Goal: Task Accomplishment & Management: Manage account settings

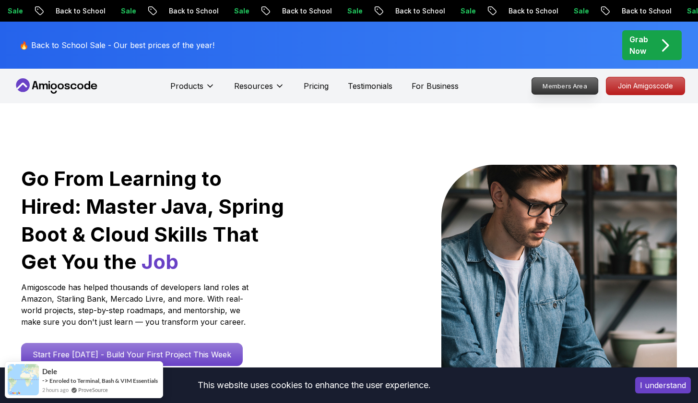
click at [576, 84] on p "Members Area" at bounding box center [565, 86] width 66 height 16
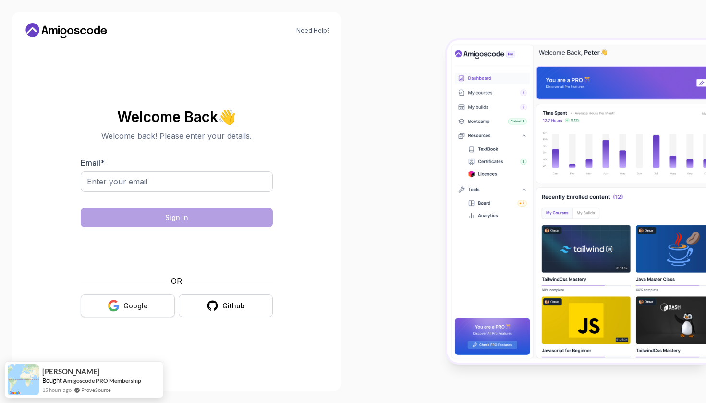
click at [148, 302] on button "Google" at bounding box center [128, 305] width 94 height 23
click at [144, 301] on div "Google" at bounding box center [135, 306] width 24 height 10
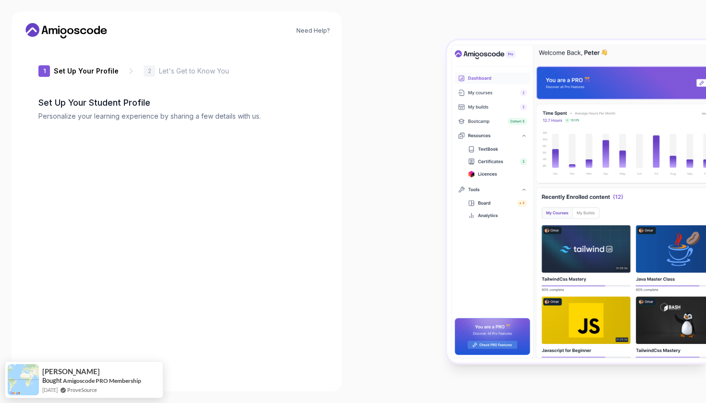
type input "gentlebisond4381"
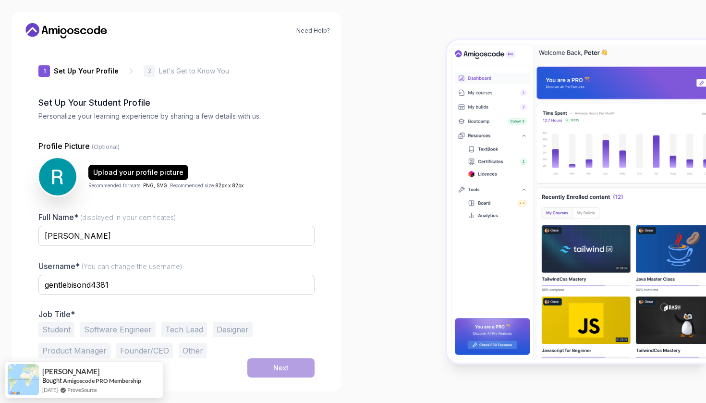
click at [72, 32] on icon at bounding box center [70, 31] width 6 height 6
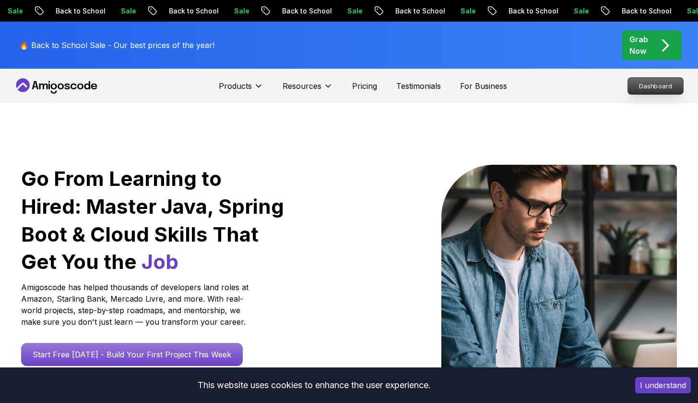
click at [660, 84] on p "Dashboard" at bounding box center [655, 86] width 55 height 16
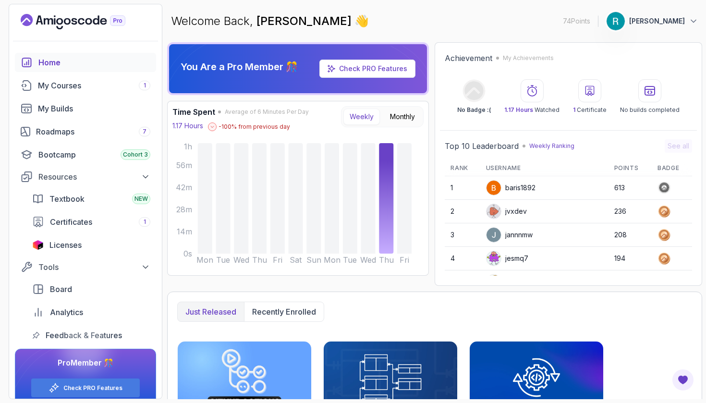
click at [667, 25] on p "[PERSON_NAME]" at bounding box center [657, 21] width 56 height 10
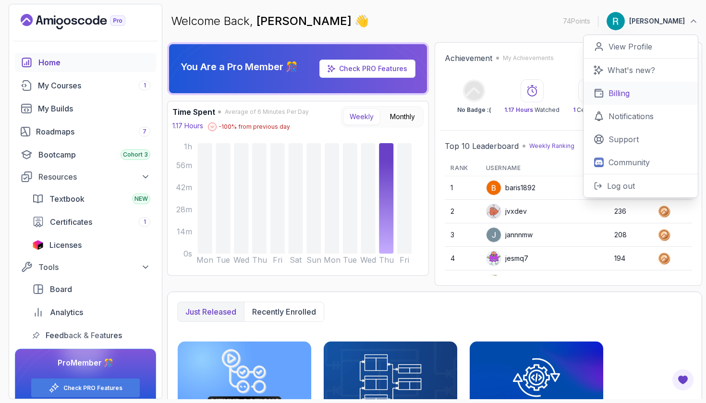
click at [624, 84] on link "Billing" at bounding box center [640, 93] width 114 height 23
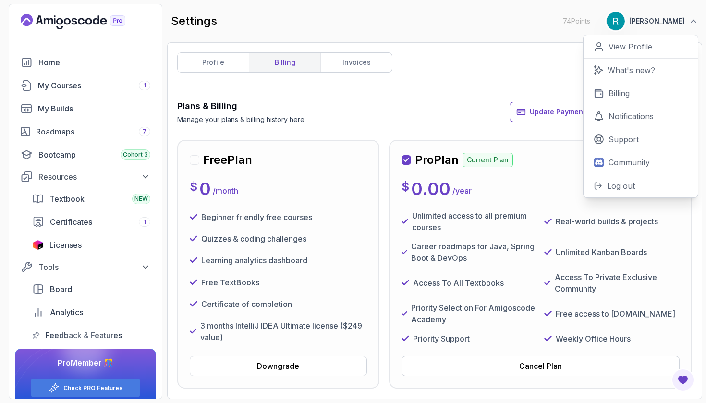
click at [459, 92] on div "profile billing invoices Plans & Billing Manage your plans & billing history he…" at bounding box center [434, 220] width 515 height 337
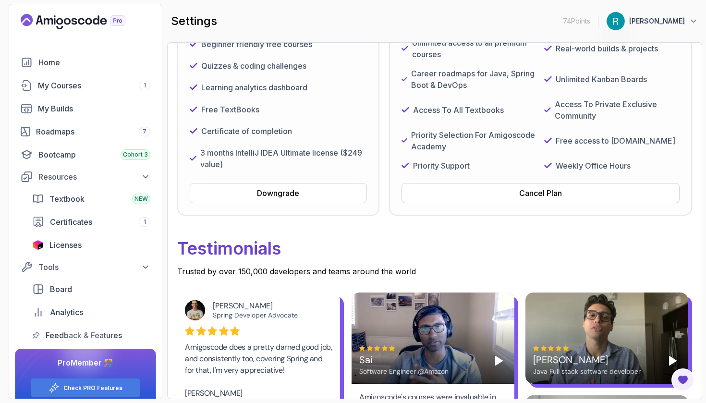
scroll to position [58, 0]
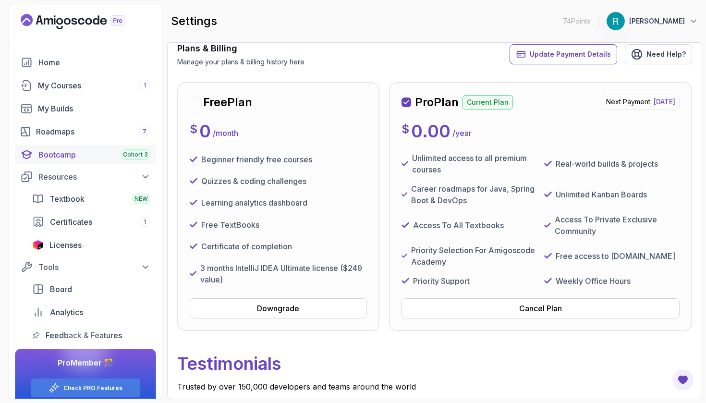
click at [73, 152] on div "Bootcamp Cohort 3" at bounding box center [94, 155] width 112 height 12
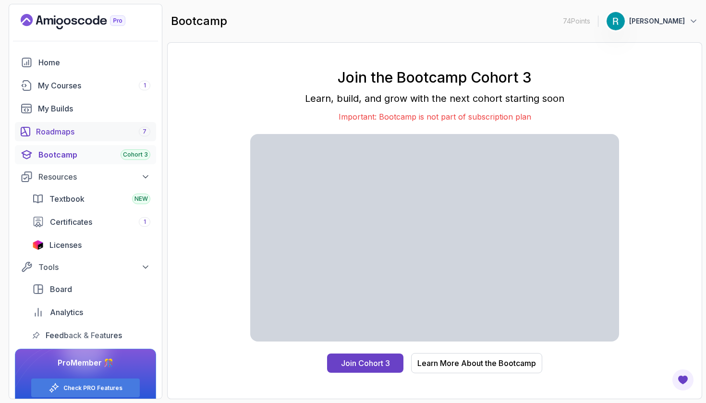
click at [71, 128] on div "Roadmaps 7" at bounding box center [93, 132] width 114 height 12
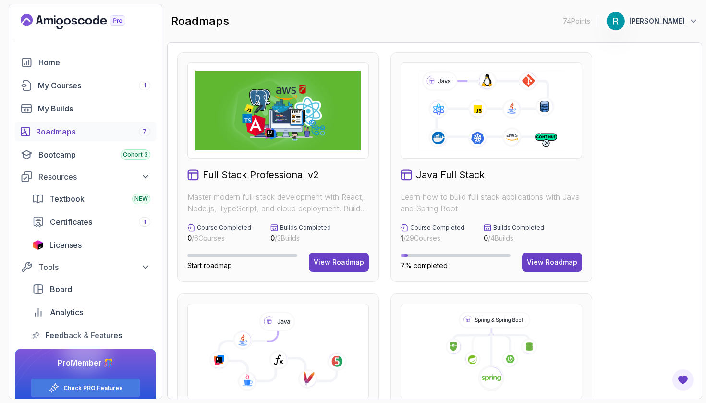
scroll to position [230, 0]
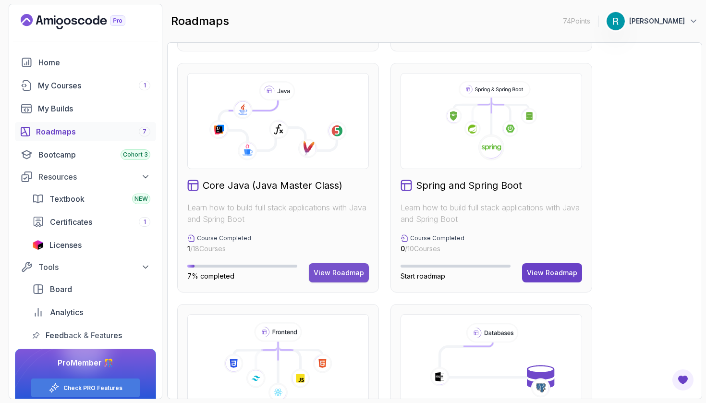
click at [344, 277] on button "View Roadmap" at bounding box center [339, 272] width 60 height 19
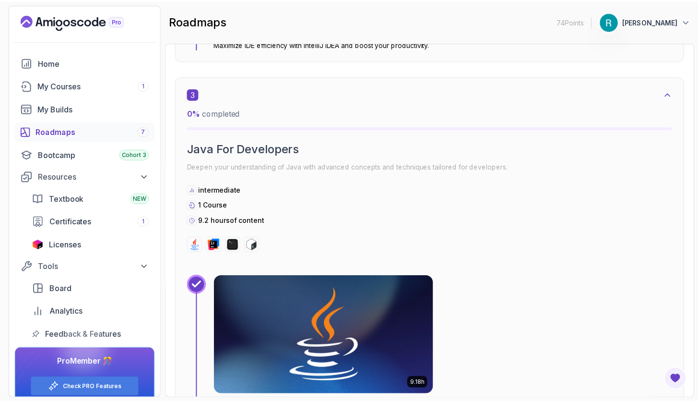
scroll to position [1162, 0]
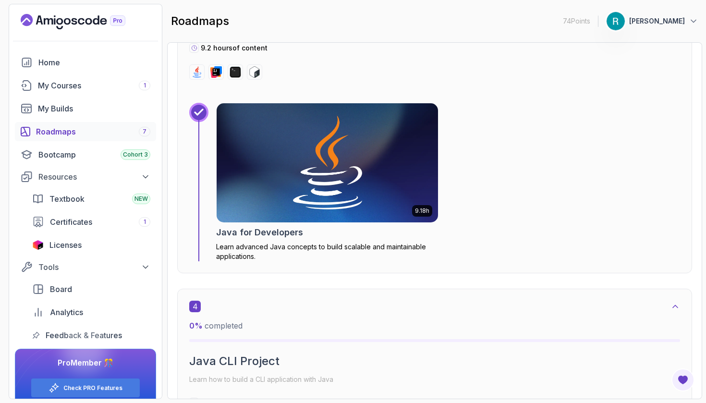
click at [292, 193] on img at bounding box center [327, 162] width 232 height 125
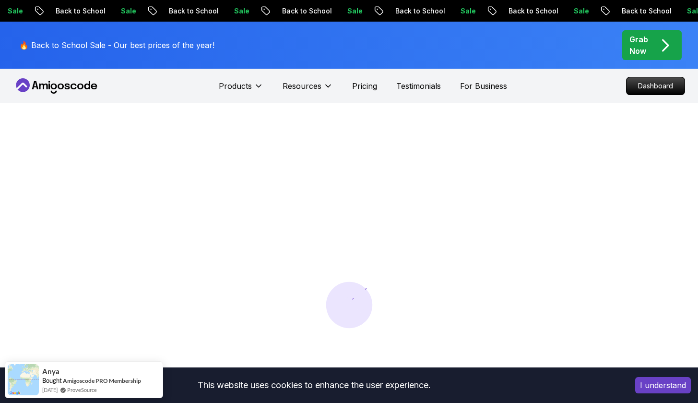
click at [661, 384] on button "I understand" at bounding box center [664, 385] width 56 height 16
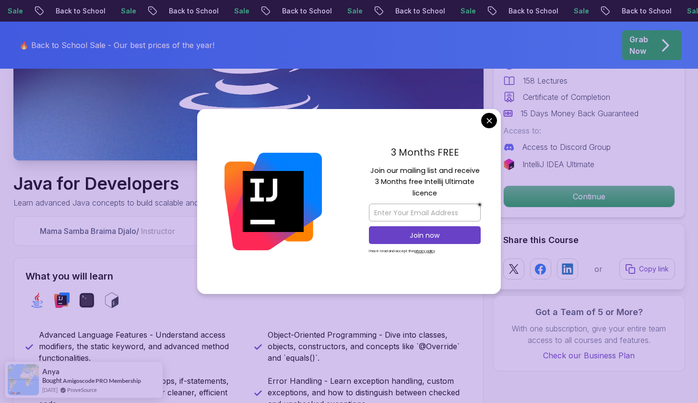
scroll to position [115, 0]
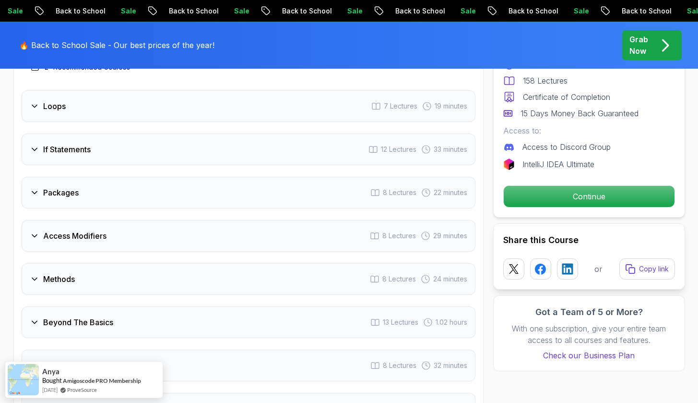
scroll to position [1555, 0]
click at [93, 181] on div "Strings 8 Lectures 32 minutes" at bounding box center [249, 193] width 454 height 32
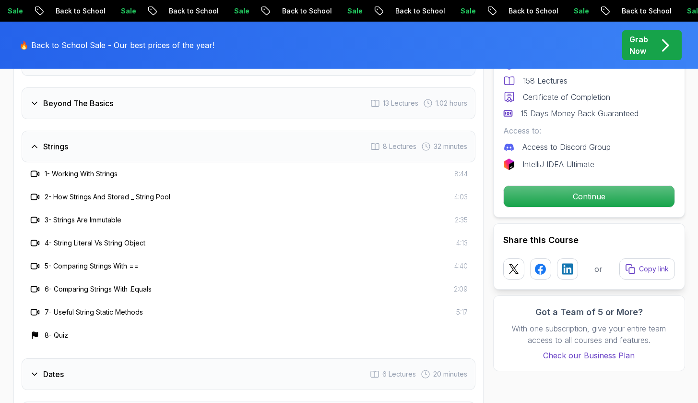
click at [103, 139] on div "Strings 8 Lectures 32 minutes" at bounding box center [249, 147] width 454 height 32
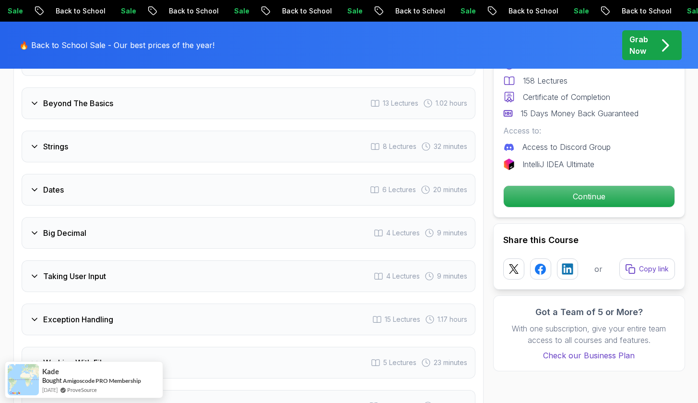
scroll to position [1671, 0]
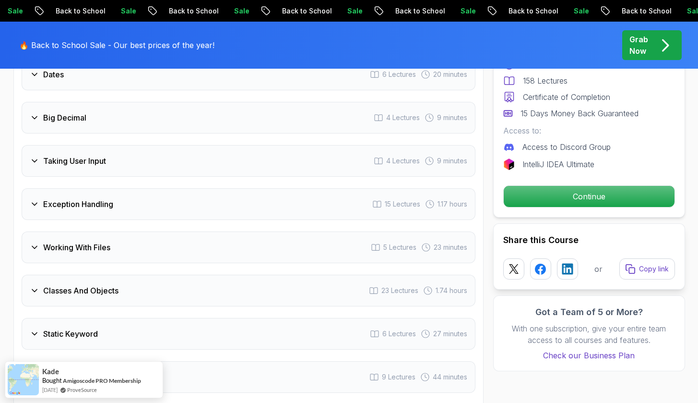
click at [130, 279] on div "Classes And Objects 23 Lectures 1.74 hours" at bounding box center [249, 291] width 454 height 32
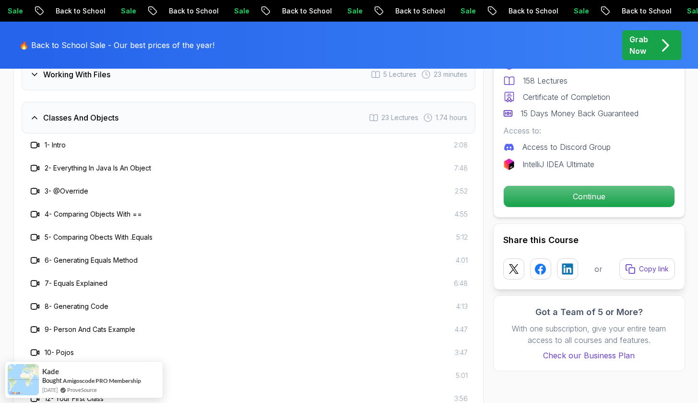
click at [113, 115] on div "Classes And Objects 23 Lectures 1.74 hours" at bounding box center [249, 118] width 454 height 32
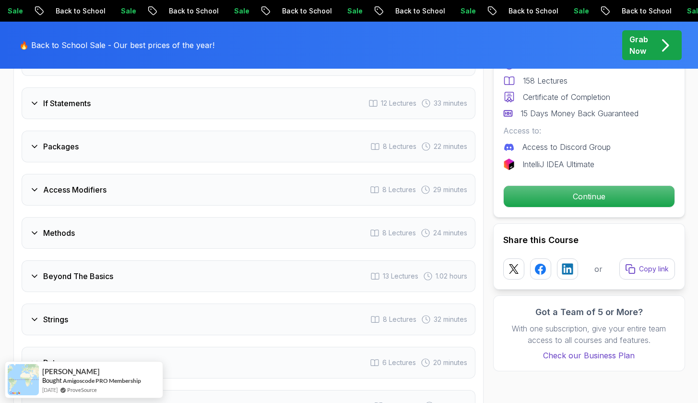
scroll to position [1152, 0]
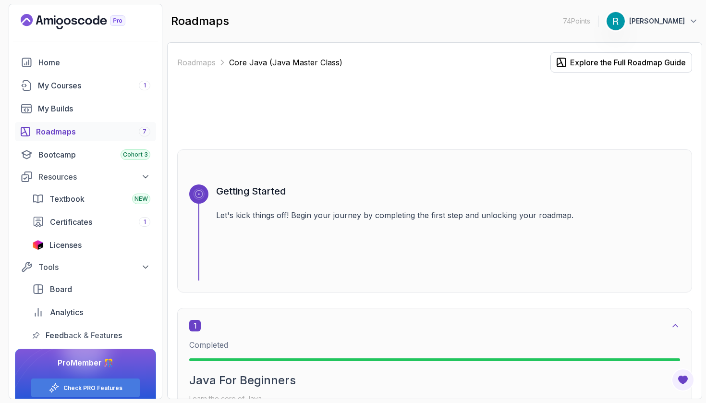
click at [646, 17] on p "[PERSON_NAME]" at bounding box center [657, 21] width 56 height 10
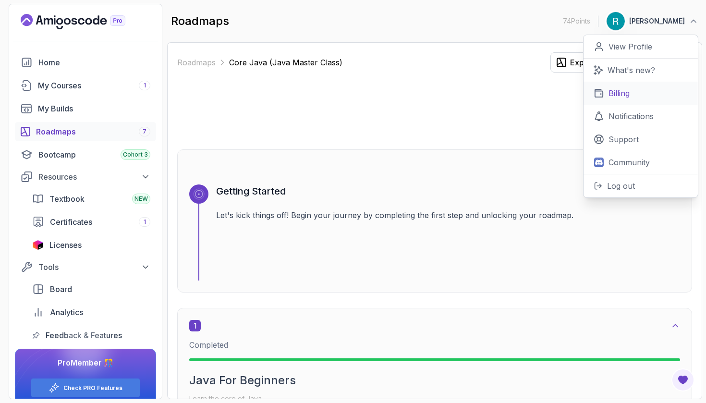
click at [614, 84] on link "Billing" at bounding box center [640, 93] width 114 height 23
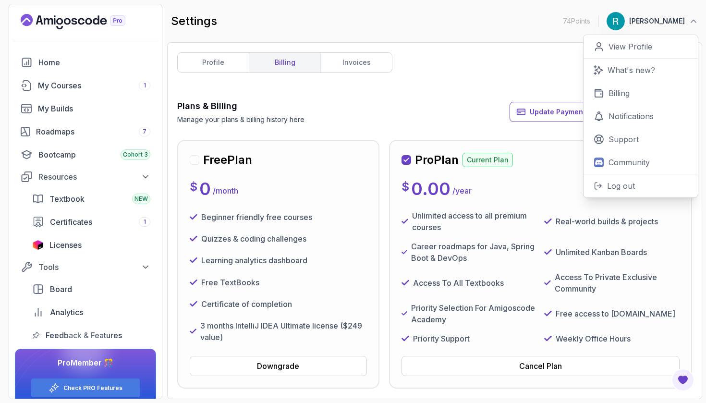
scroll to position [115, 0]
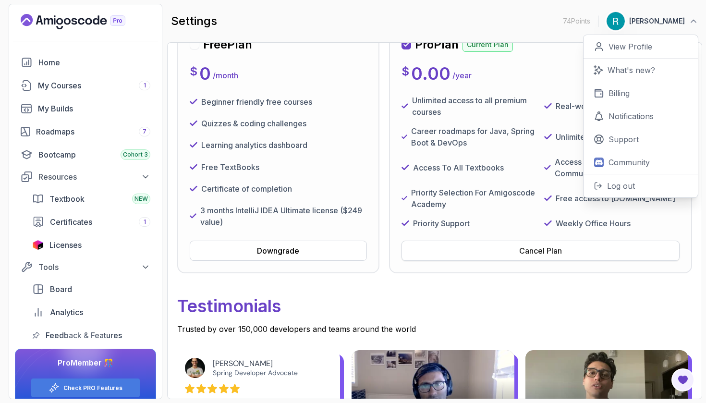
click at [506, 251] on button "Cancel Plan" at bounding box center [540, 251] width 278 height 20
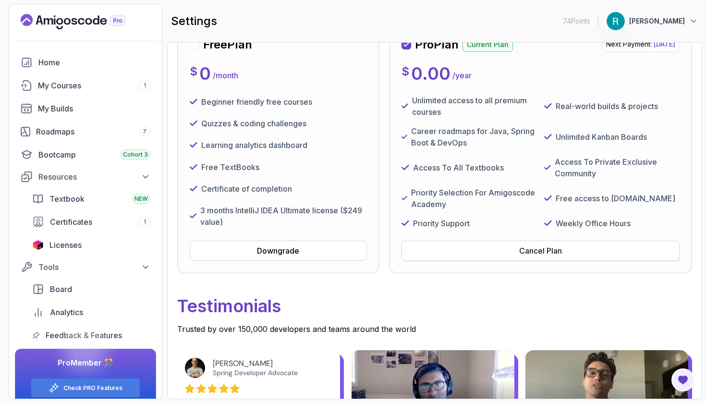
click at [503, 246] on button "Cancel Plan" at bounding box center [540, 251] width 278 height 20
click at [508, 254] on button "Cancel Plan" at bounding box center [540, 251] width 278 height 20
click at [547, 257] on button "Cancel Plan" at bounding box center [540, 251] width 278 height 20
